Goal: Transaction & Acquisition: Purchase product/service

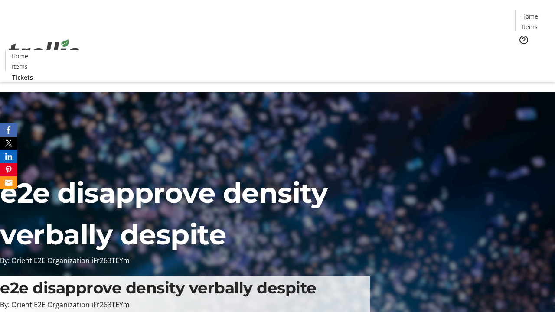
click at [522, 50] on span "Tickets" at bounding box center [532, 54] width 21 height 9
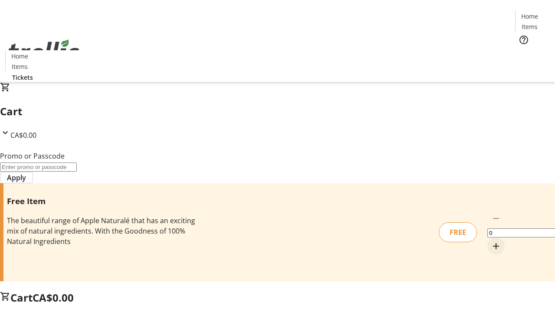
click at [491, 241] on mat-icon "Increment by one" at bounding box center [496, 246] width 10 height 10
type input "1"
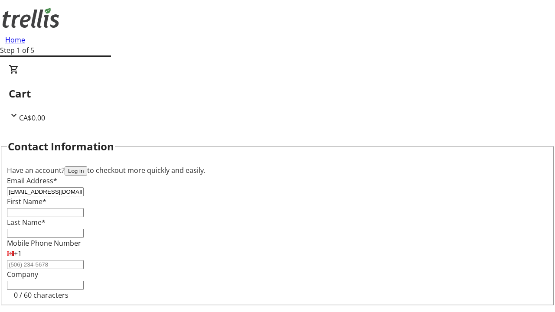
type input "[EMAIL_ADDRESS][DOMAIN_NAME]"
type input "Isobel"
type input "Breitenberg"
